Goal: Information Seeking & Learning: Learn about a topic

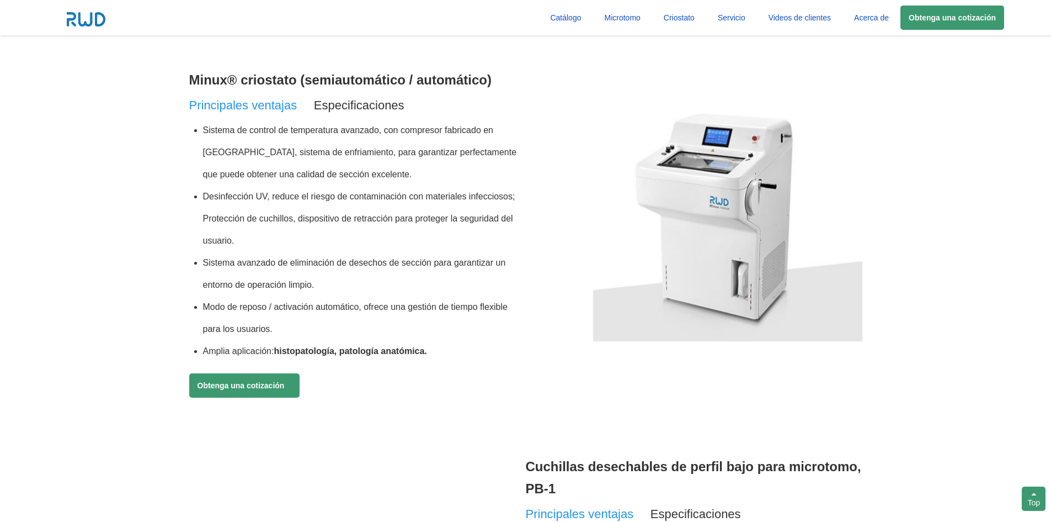
scroll to position [773, 0]
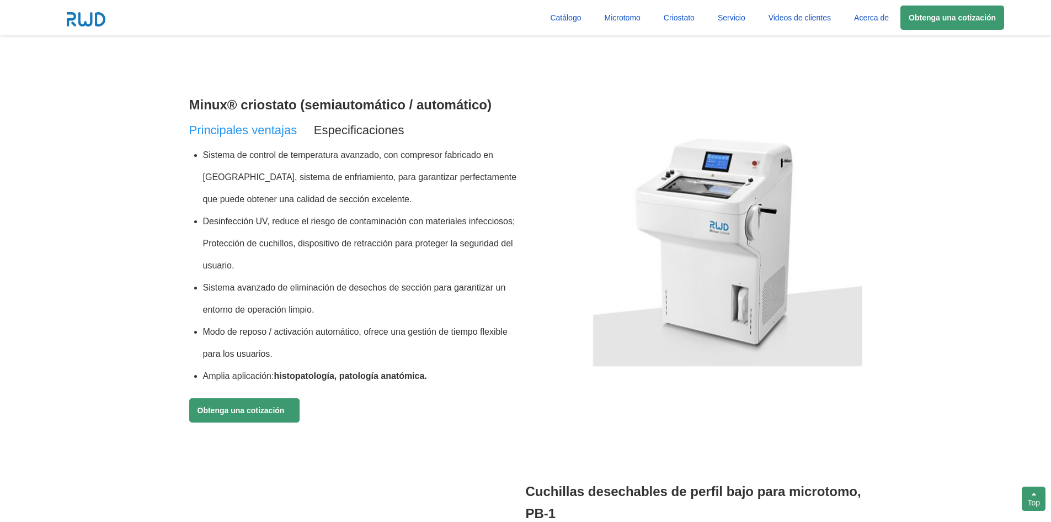
click at [348, 124] on span "Especificaciones" at bounding box center [359, 130] width 91 height 14
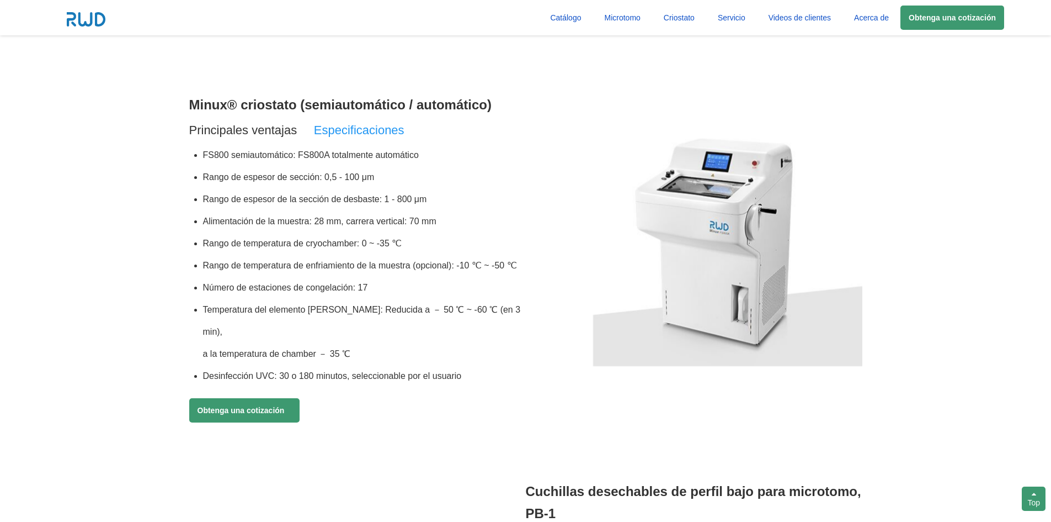
click at [260, 130] on span "Principales ventajas" at bounding box center [243, 130] width 108 height 14
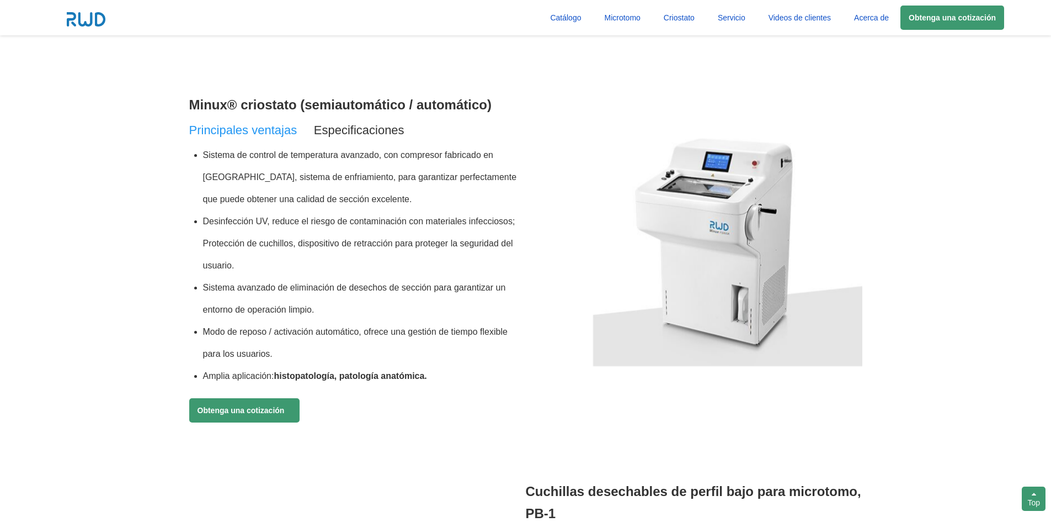
click at [364, 127] on span "Especificaciones" at bounding box center [359, 130] width 91 height 14
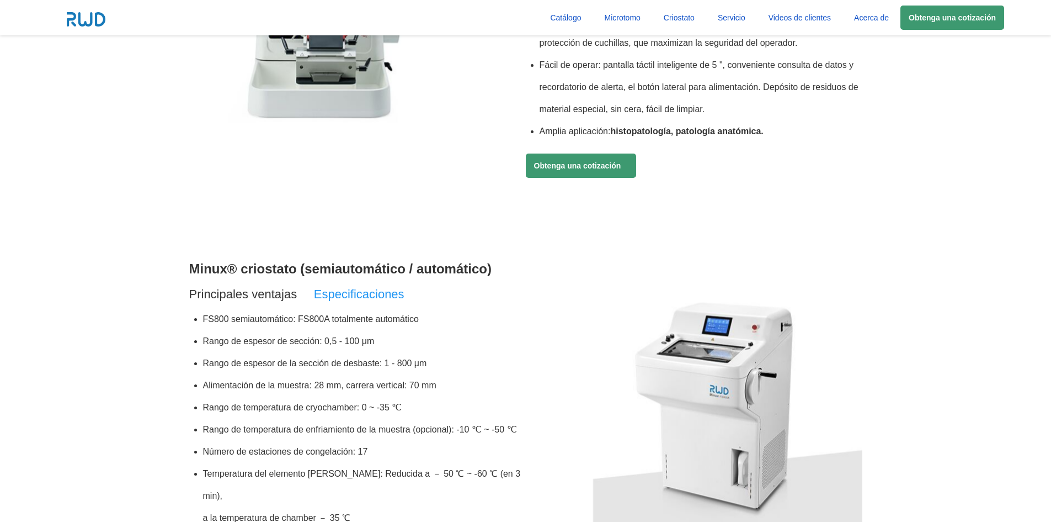
scroll to position [331, 0]
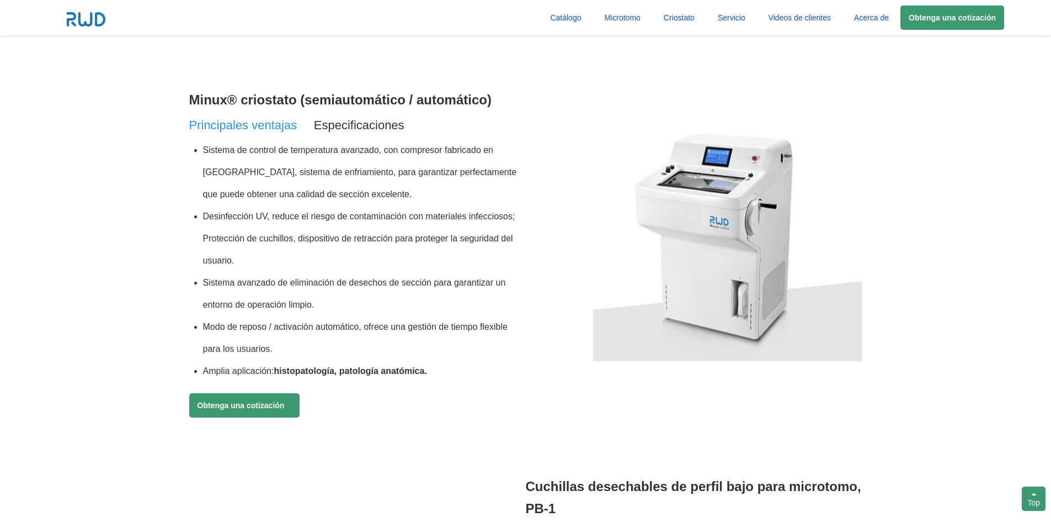
scroll to position [773, 0]
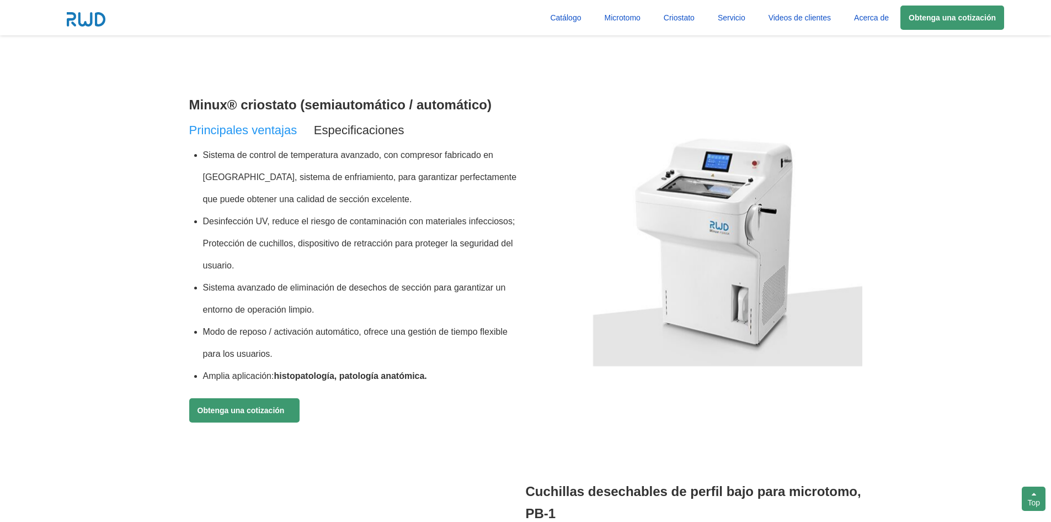
click at [699, 199] on img at bounding box center [727, 252] width 269 height 228
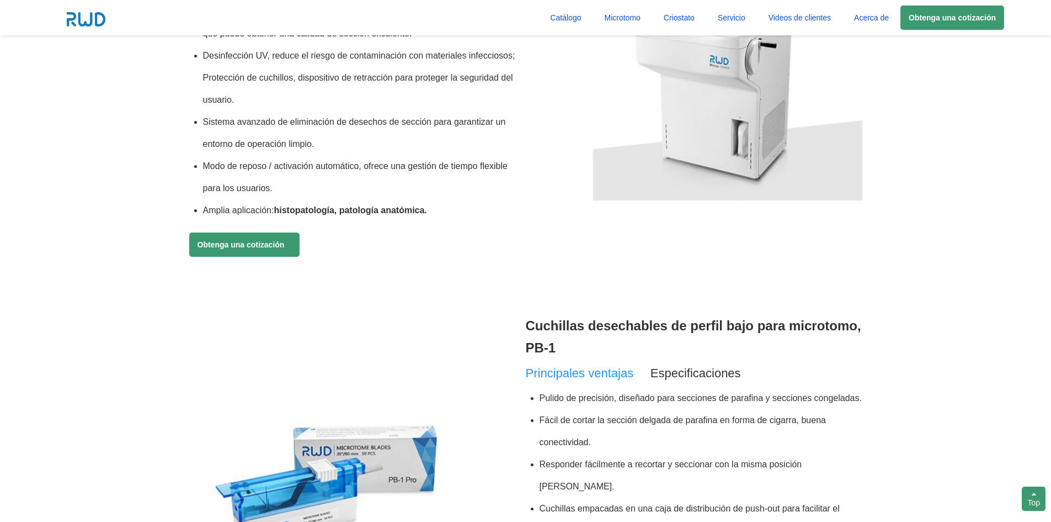
scroll to position [717, 0]
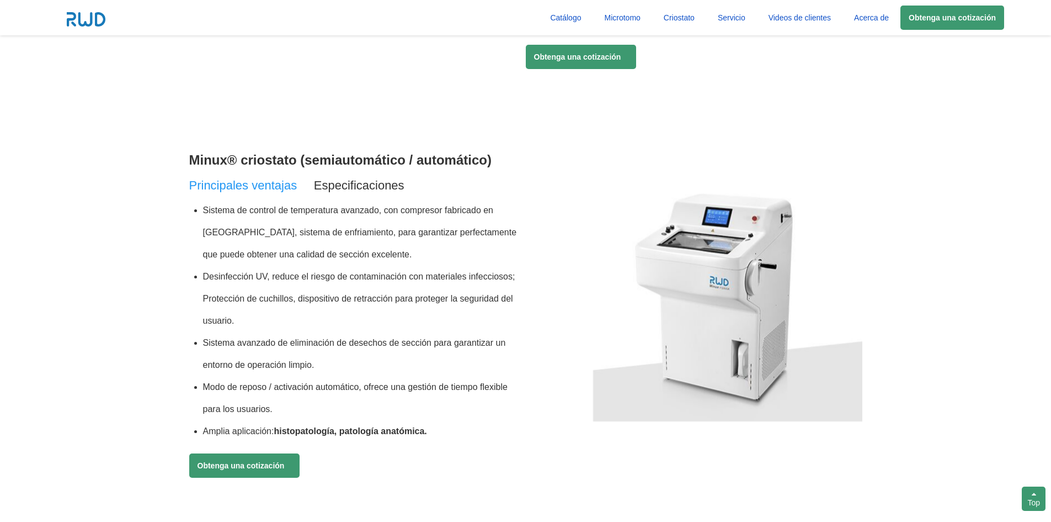
click at [741, 267] on img at bounding box center [727, 307] width 269 height 228
drag, startPoint x: 690, startPoint y: 327, endPoint x: 670, endPoint y: 319, distance: 22.0
click at [690, 327] on img at bounding box center [727, 307] width 269 height 228
click at [357, 183] on span "Especificaciones" at bounding box center [359, 185] width 91 height 14
